Goal: Transaction & Acquisition: Obtain resource

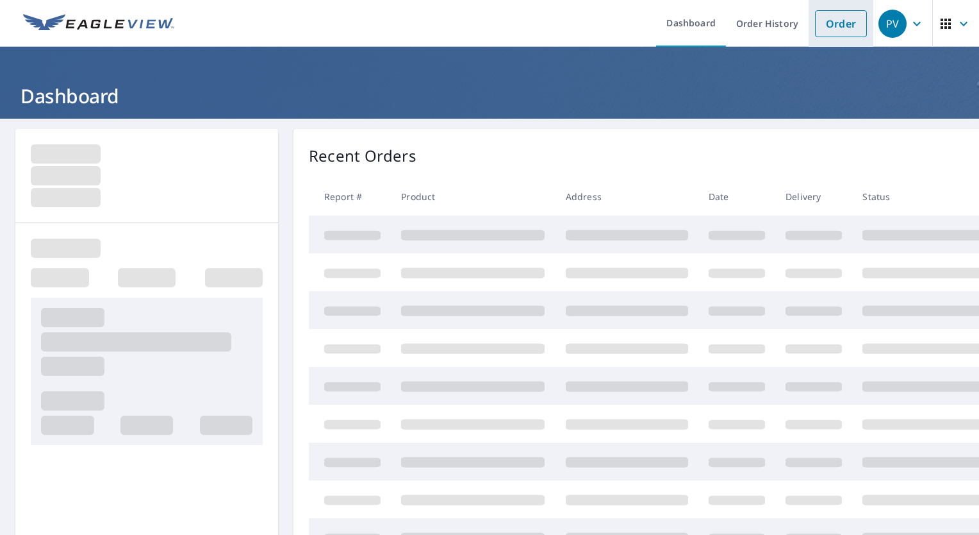
click at [836, 17] on link "Order" at bounding box center [841, 23] width 52 height 27
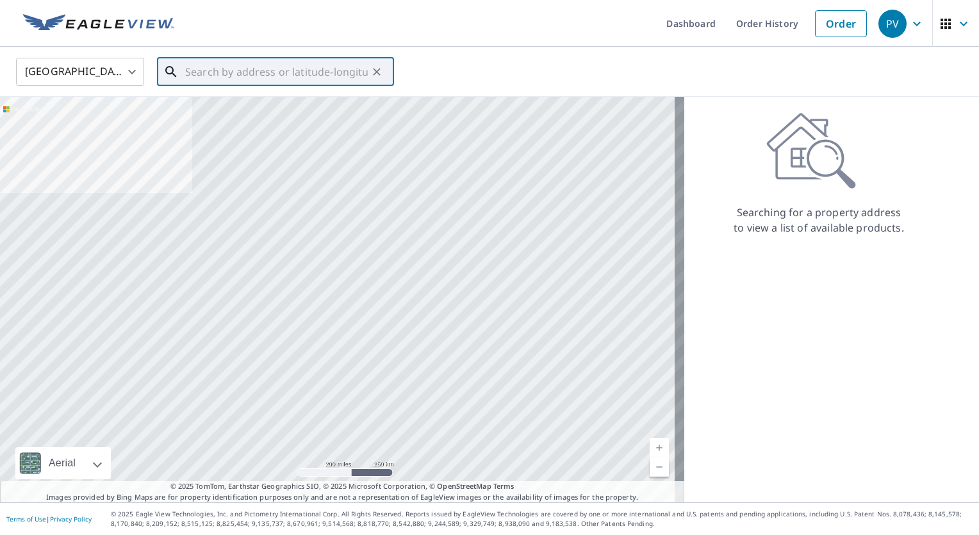
click at [292, 74] on input "text" at bounding box center [276, 72] width 183 height 36
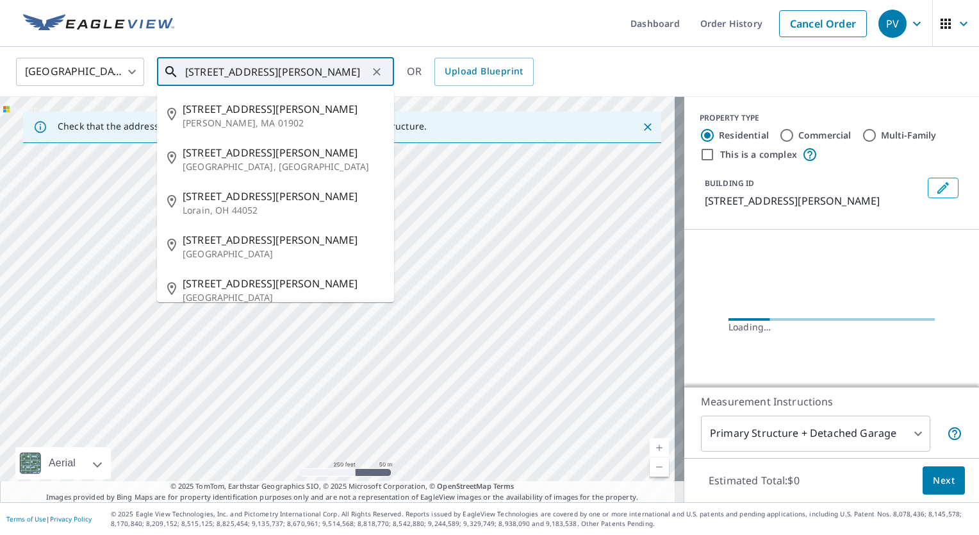
click at [292, 74] on input "[STREET_ADDRESS][PERSON_NAME]" at bounding box center [276, 72] width 183 height 36
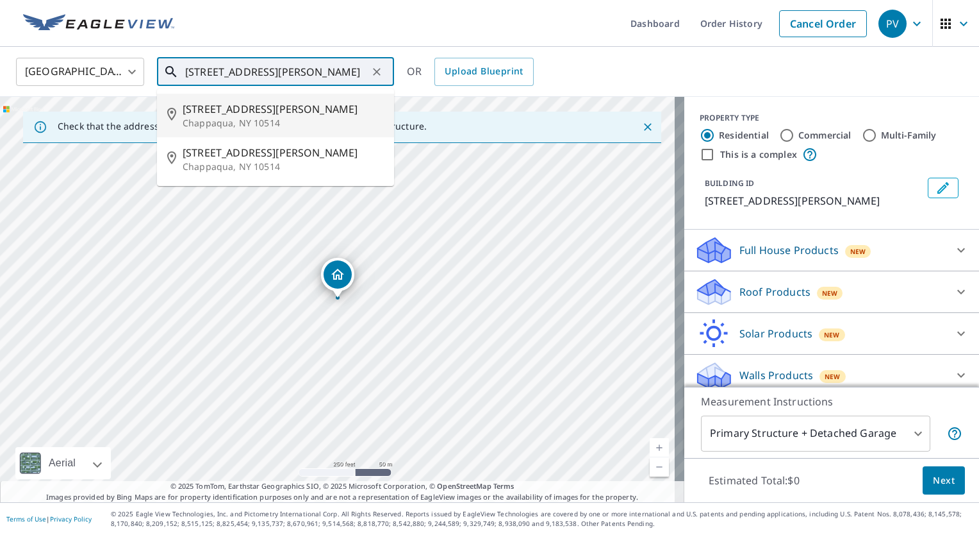
click at [254, 113] on span "[STREET_ADDRESS][PERSON_NAME]" at bounding box center [283, 108] width 201 height 15
type input "[STREET_ADDRESS][PERSON_NAME]"
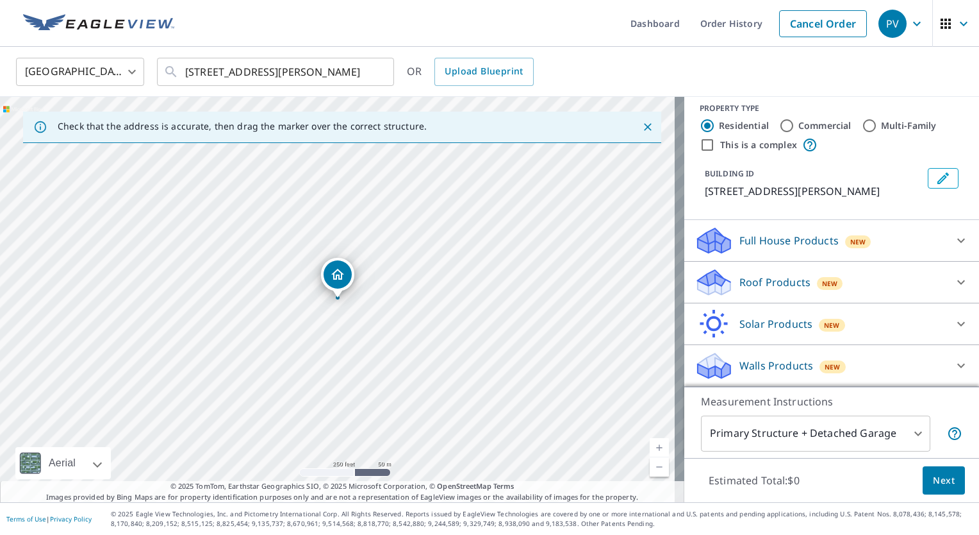
scroll to position [8, 0]
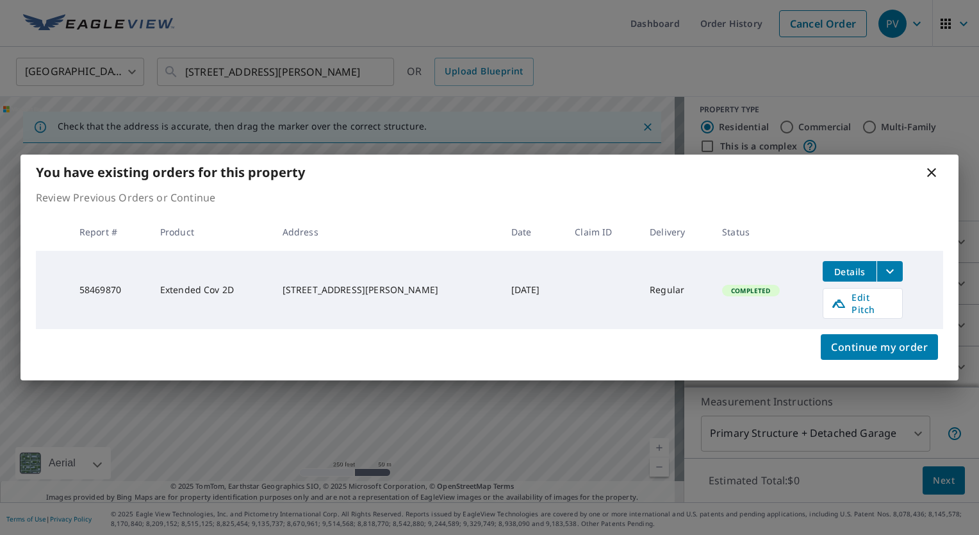
click at [940, 282] on td "Details Edit Pitch" at bounding box center [878, 290] width 131 height 78
click at [844, 275] on span "Details" at bounding box center [850, 271] width 38 height 12
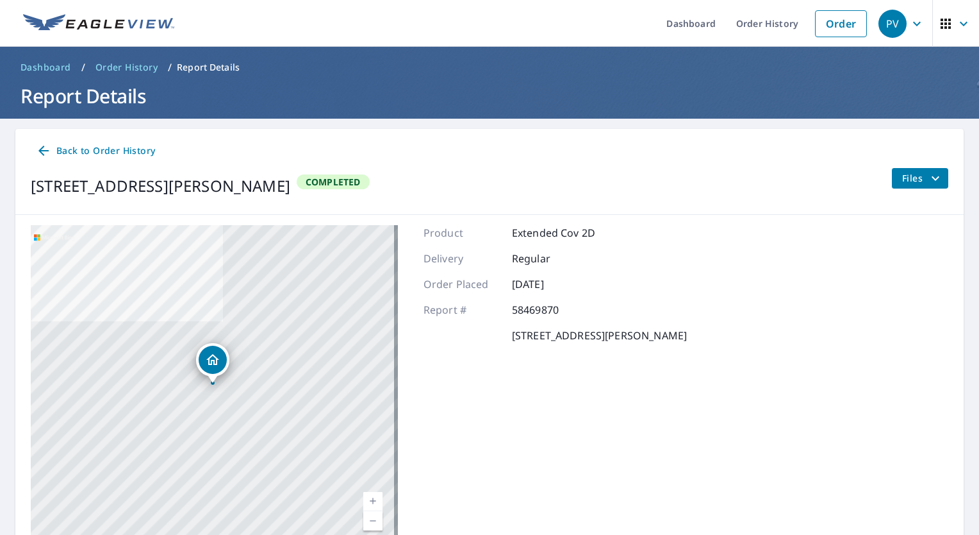
click at [928, 173] on icon "filesDropdownBtn-58469870" at bounding box center [935, 178] width 15 height 15
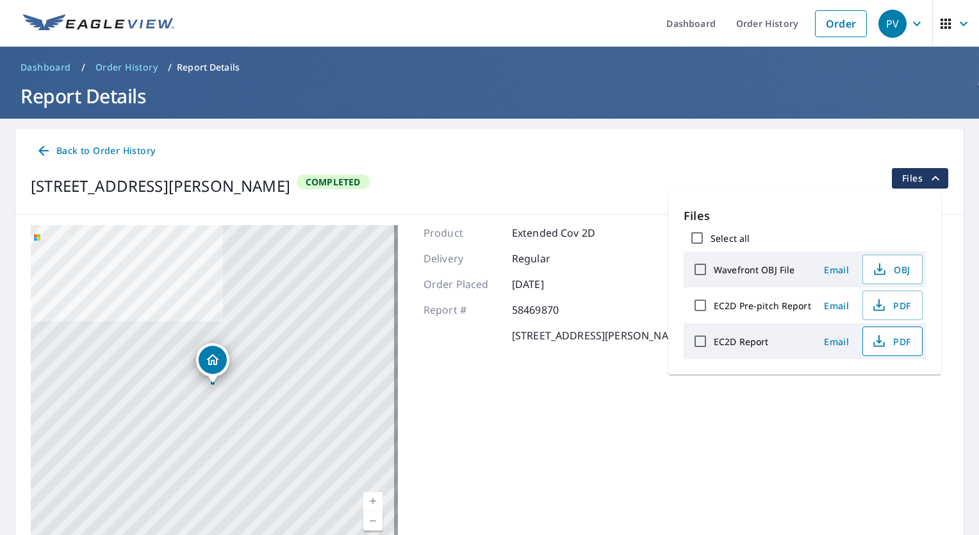
click at [892, 339] on span "PDF" at bounding box center [891, 340] width 41 height 15
